Goal: Information Seeking & Learning: Learn about a topic

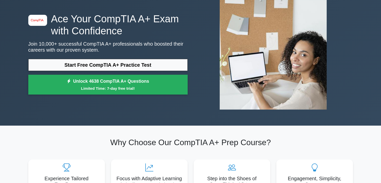
scroll to position [32, 0]
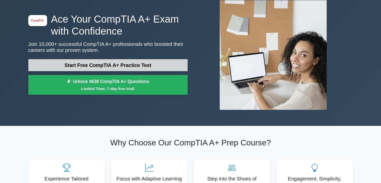
click at [114, 64] on link "Start Free CompTIA A+ Practice Test" at bounding box center [107, 65] width 159 height 12
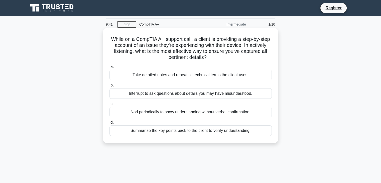
click at [232, 131] on div "Summarize the key points back to the client to verify understanding." at bounding box center [190, 130] width 162 height 11
click at [109, 124] on input "d. Summarize the key points back to the client to verify understanding." at bounding box center [109, 122] width 0 height 3
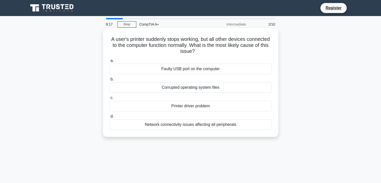
click at [216, 68] on div "Faulty USB port on the computer" at bounding box center [190, 69] width 162 height 11
click at [109, 62] on input "a. Faulty USB port on the computer" at bounding box center [109, 60] width 0 height 3
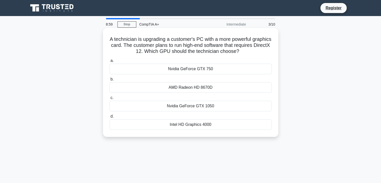
click at [205, 123] on div "Intel HD Graphics 4000" at bounding box center [190, 124] width 162 height 11
click at [109, 118] on input "d. Intel HD Graphics 4000" at bounding box center [109, 116] width 0 height 3
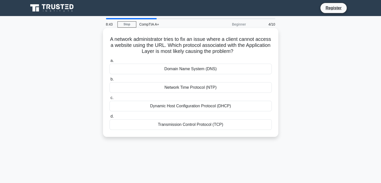
click at [200, 70] on div "Domain Name System (DNS)" at bounding box center [190, 69] width 162 height 11
click at [109, 62] on input "a. Domain Name System (DNS)" at bounding box center [109, 60] width 0 height 3
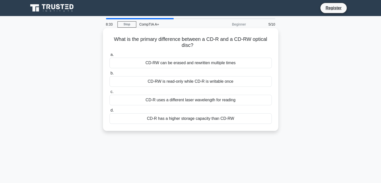
click at [197, 85] on div "CD-RW is read-only while CD-R is writable once" at bounding box center [190, 81] width 162 height 11
click at [109, 75] on input "b. CD-RW is read-only while CD-R is writable once" at bounding box center [109, 73] width 0 height 3
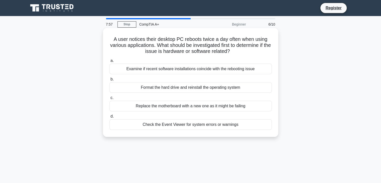
click at [187, 122] on div "Check the Event Viewer for system errors or warnings" at bounding box center [190, 124] width 162 height 11
click at [109, 118] on input "d. Check the Event Viewer for system errors or warnings" at bounding box center [109, 116] width 0 height 3
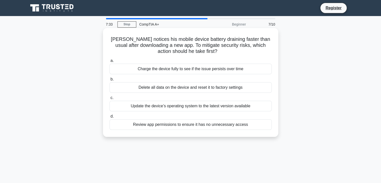
click at [225, 126] on div "Review app permissions to ensure it has no unnecessary access" at bounding box center [190, 124] width 162 height 11
click at [109, 118] on input "d. Review app permissions to ensure it has no unnecessary access" at bounding box center [109, 116] width 0 height 3
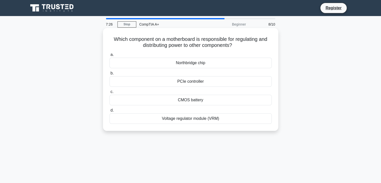
click at [209, 115] on div "Voltage regulator module (VRM)" at bounding box center [190, 118] width 162 height 11
click at [109, 112] on input "d. Voltage regulator module (VRM)" at bounding box center [109, 110] width 0 height 3
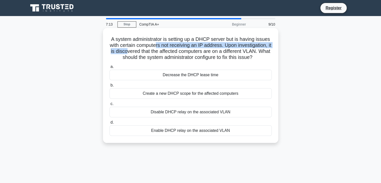
drag, startPoint x: 133, startPoint y: 53, endPoint x: 158, endPoint y: 48, distance: 26.1
click at [158, 48] on h5 "A system administrator is setting up a DHCP server but is having issues with ce…" at bounding box center [190, 48] width 163 height 25
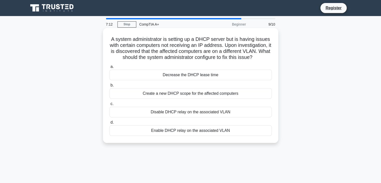
click at [179, 50] on h5 "A system administrator is setting up a DHCP server but is having issues with ce…" at bounding box center [190, 48] width 163 height 25
click at [183, 133] on div "Enable DHCP relay on the associated VLAN" at bounding box center [190, 130] width 162 height 11
click at [109, 124] on input "d. Enable DHCP relay on the associated VLAN" at bounding box center [109, 122] width 0 height 3
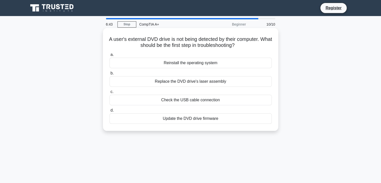
click at [207, 97] on div "Check the USB cable connection" at bounding box center [190, 100] width 162 height 11
click at [109, 93] on input "c. Check the USB cable connection" at bounding box center [109, 91] width 0 height 3
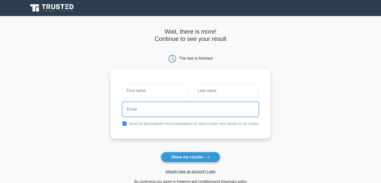
click at [161, 105] on input "email" at bounding box center [190, 109] width 136 height 15
type input "shashankvishnu28@gmail.com"
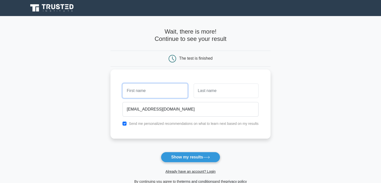
click at [147, 93] on input "text" at bounding box center [154, 90] width 65 height 15
type input "shashank"
click at [222, 82] on div at bounding box center [225, 90] width 71 height 19
click at [217, 88] on input "text" at bounding box center [225, 90] width 65 height 15
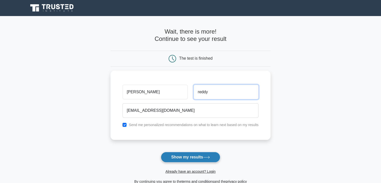
type input "reddy"
click at [190, 162] on button "Show my results" at bounding box center [190, 157] width 59 height 11
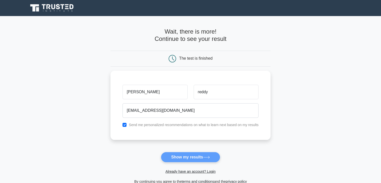
click at [193, 156] on form "Wait, there is more! Continue to see your result The test is finished shashank" at bounding box center [190, 106] width 160 height 156
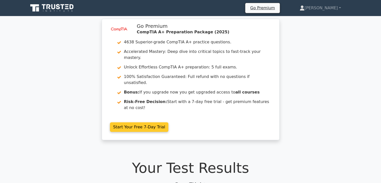
click at [168, 122] on link "Start Your Free 7-Day Trial" at bounding box center [139, 127] width 59 height 10
